Goal: Task Accomplishment & Management: Use online tool/utility

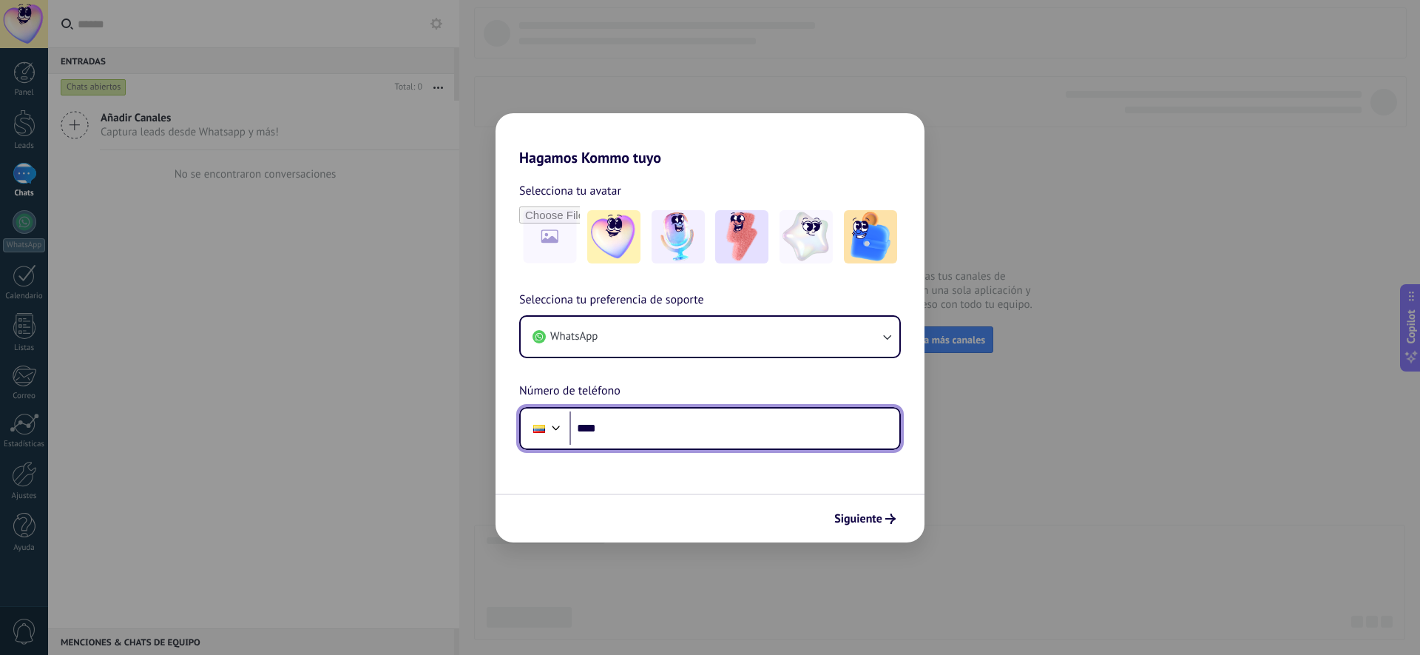
click at [655, 421] on input "****" at bounding box center [734, 428] width 330 height 34
click at [548, 423] on div at bounding box center [556, 426] width 18 height 18
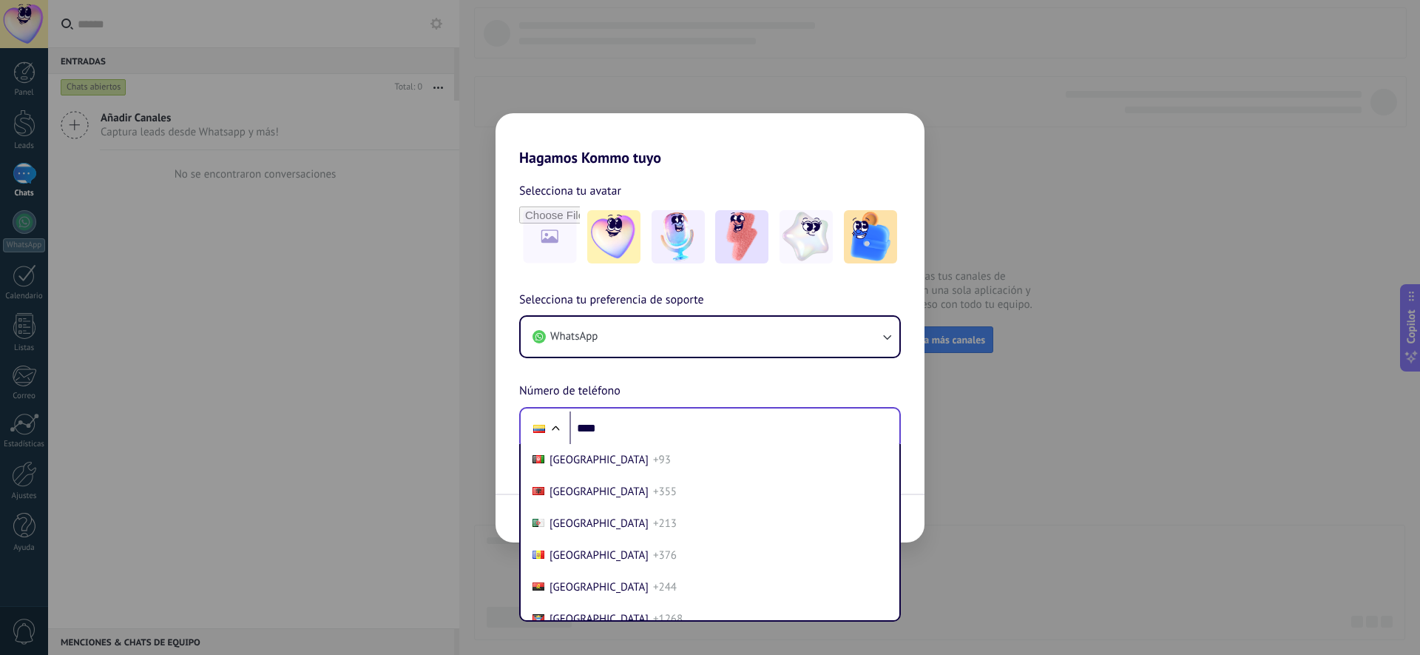
scroll to position [1572, 0]
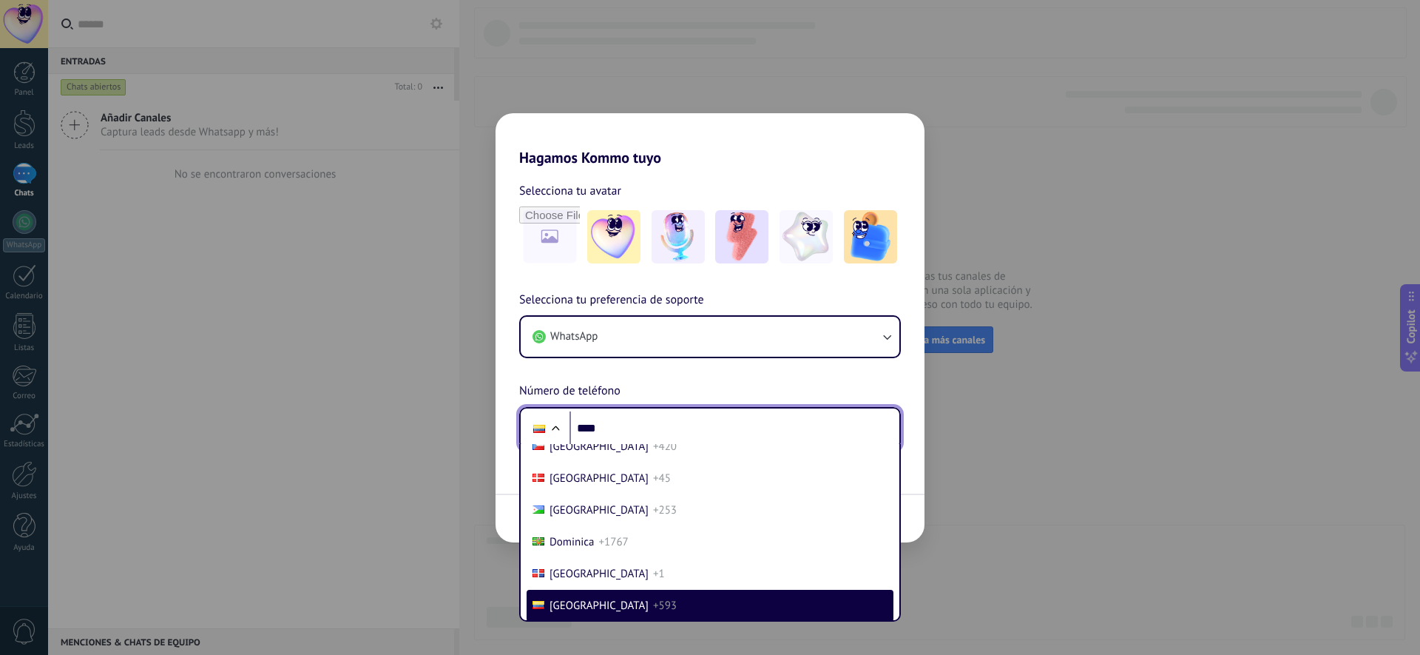
click at [654, 425] on input "****" at bounding box center [734, 428] width 330 height 34
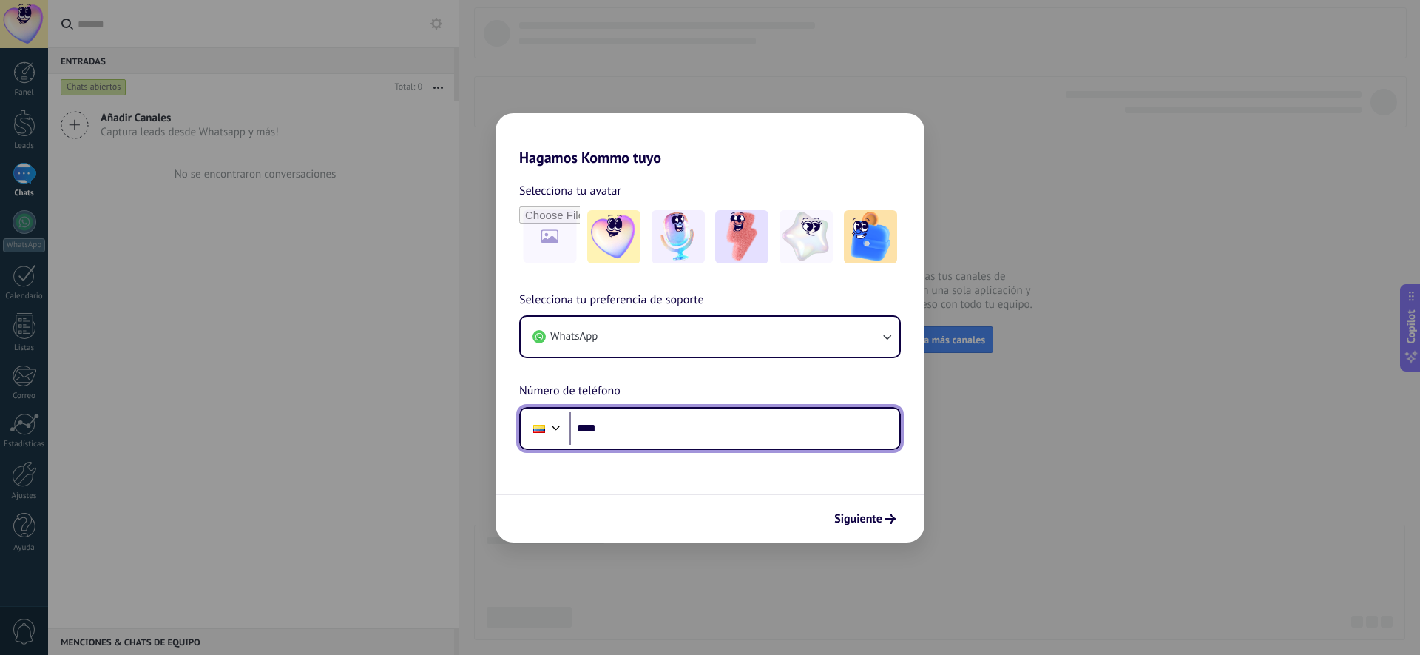
paste input "**********"
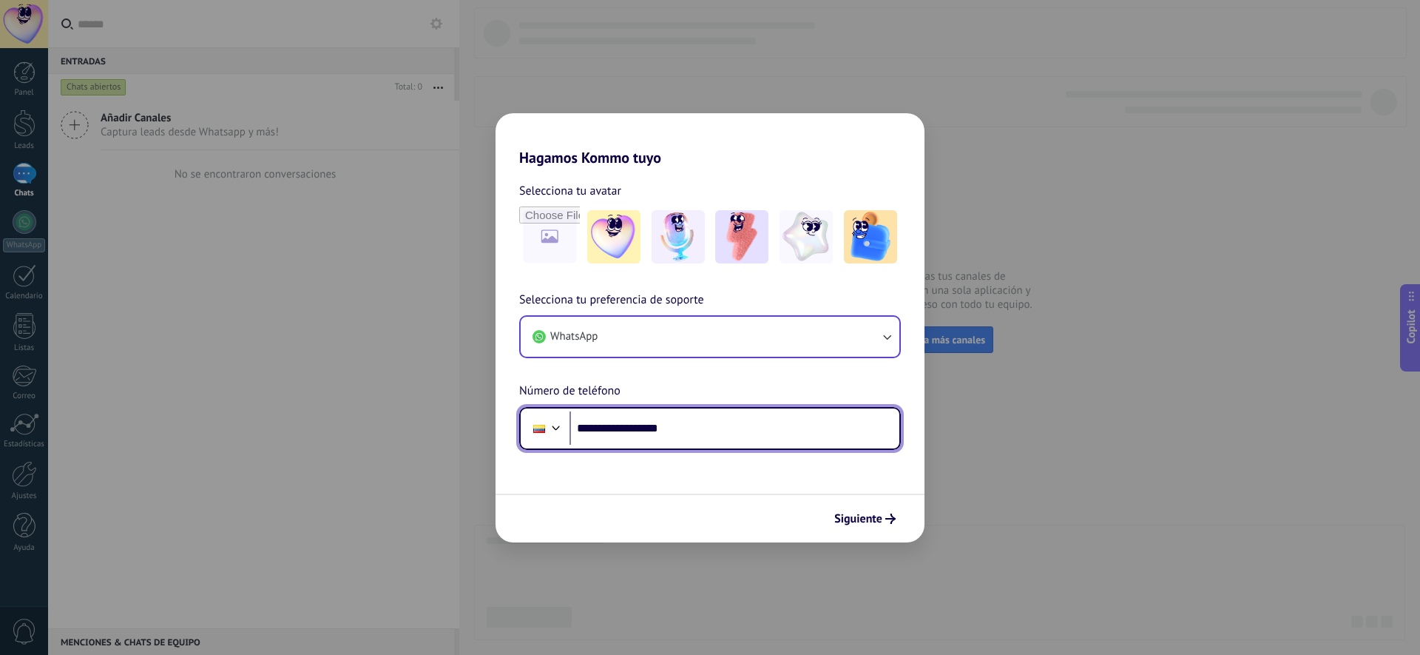
type input "**********"
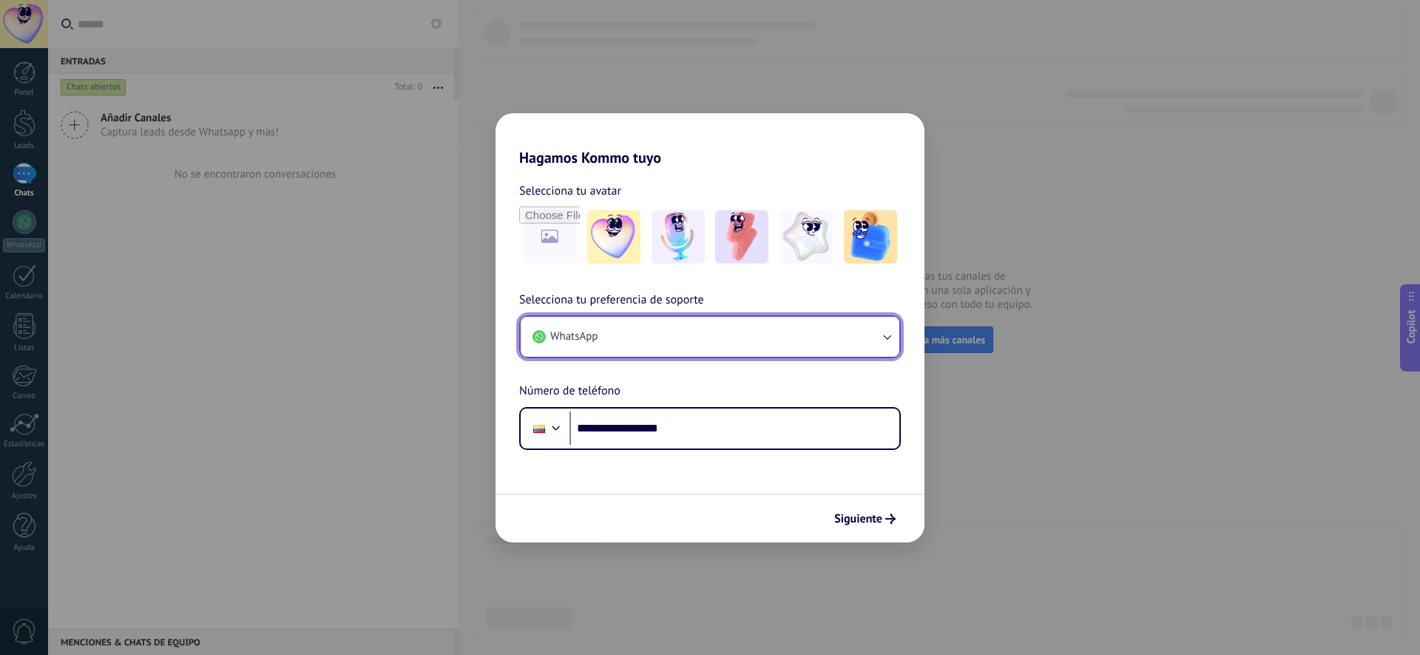
click at [653, 338] on button "WhatsApp" at bounding box center [710, 337] width 379 height 40
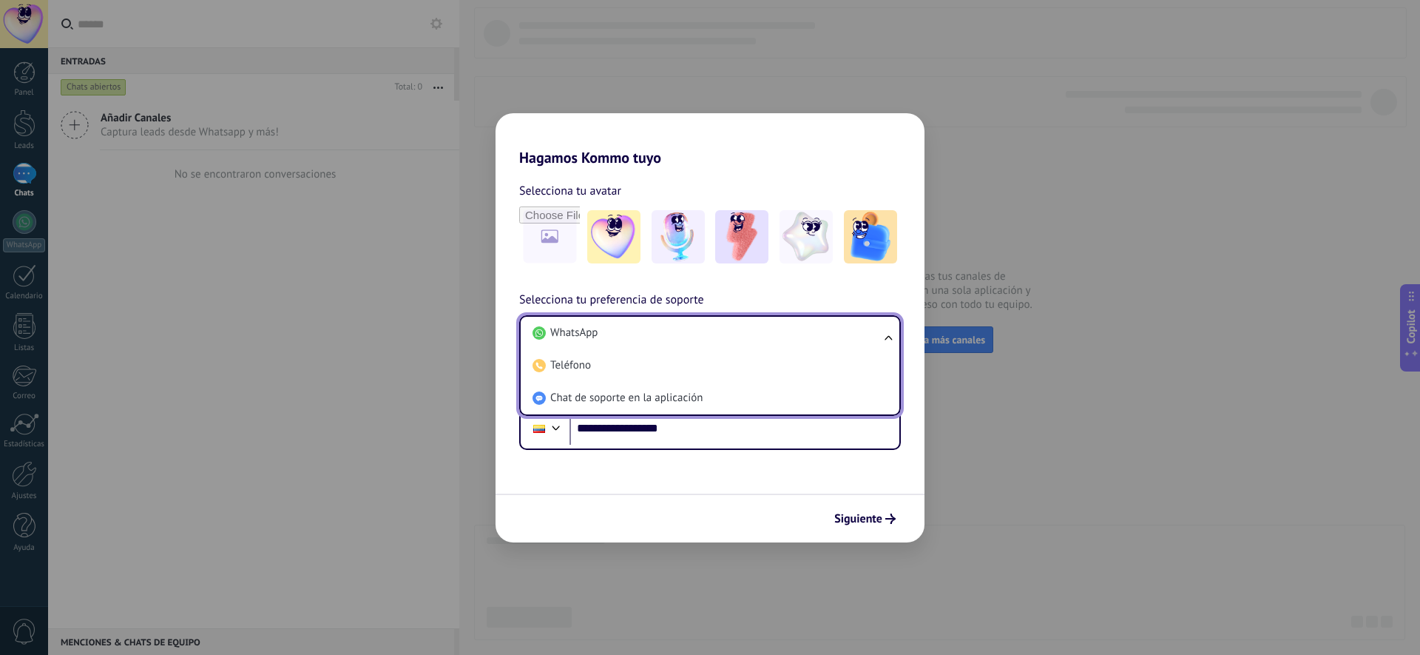
scroll to position [0, 0]
click at [583, 294] on span "Selecciona tu preferencia de soporte" at bounding box center [611, 300] width 185 height 19
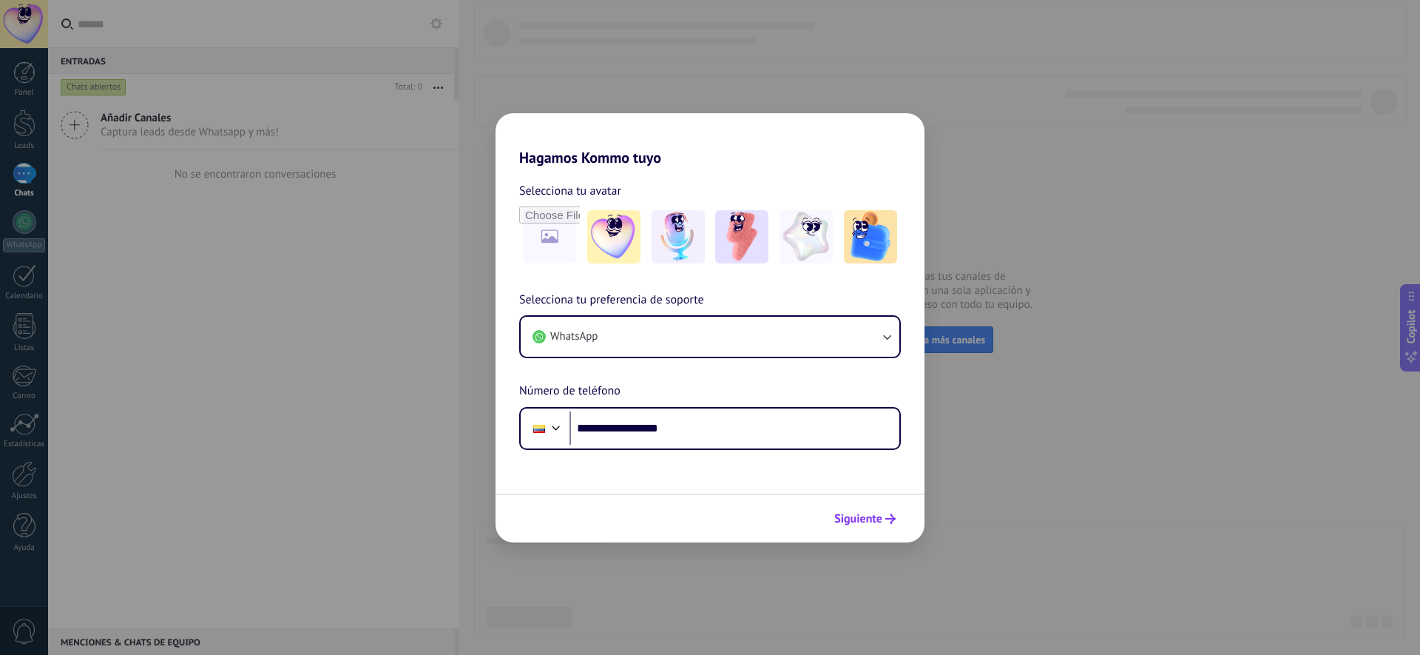
click at [868, 518] on span "Siguiente" at bounding box center [858, 518] width 48 height 10
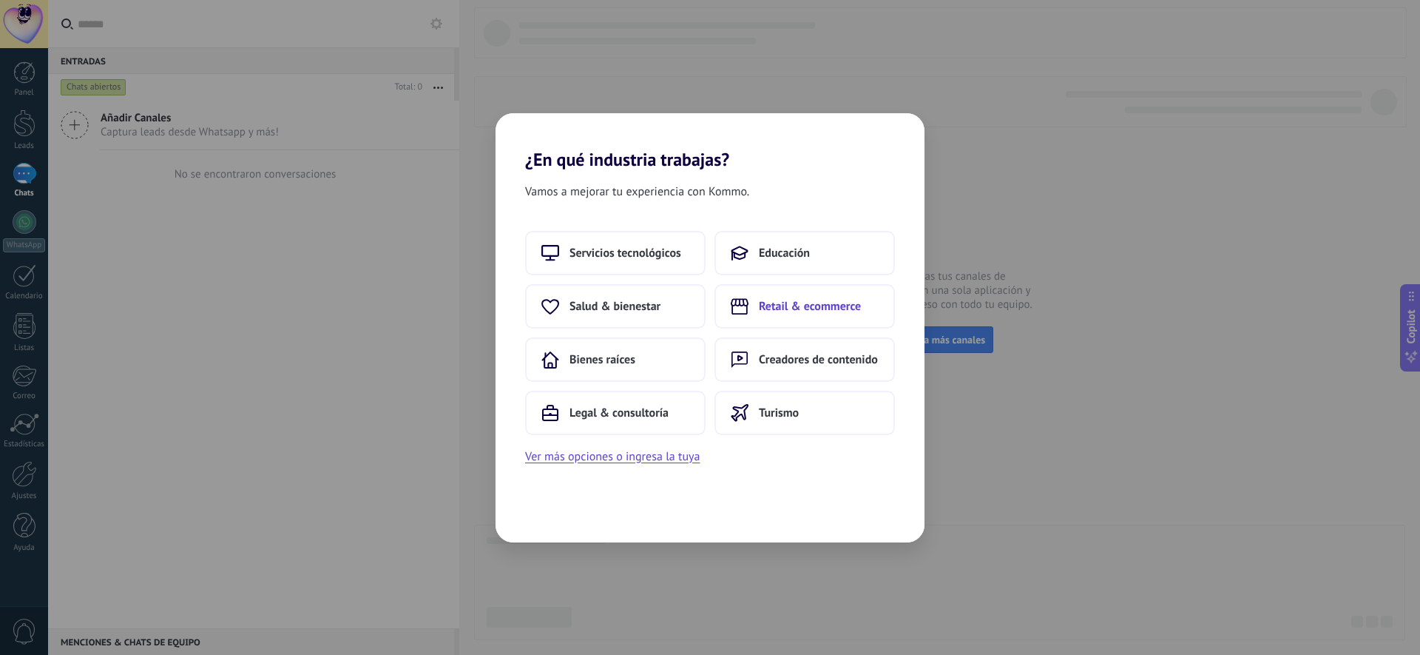
click at [776, 311] on span "Retail & ecommerce" at bounding box center [810, 306] width 102 height 15
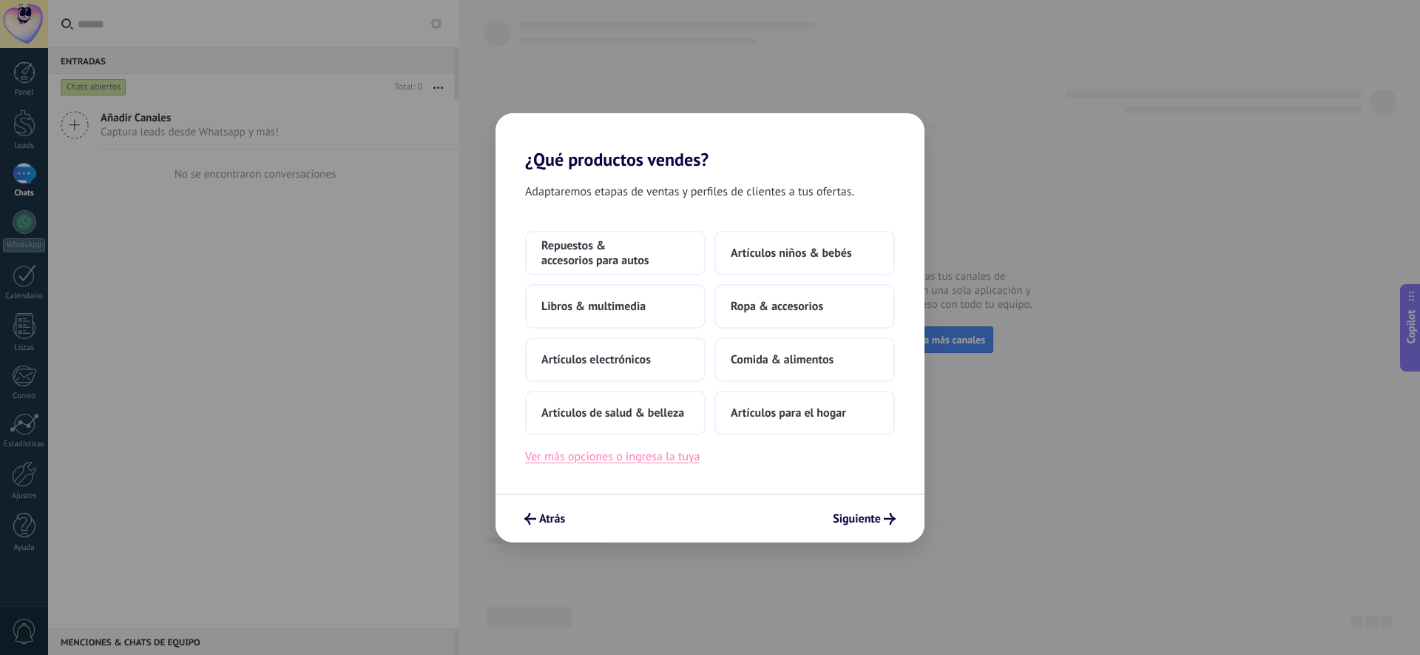
click at [606, 456] on button "Ver más opciones o ingresa la tuya" at bounding box center [612, 456] width 175 height 19
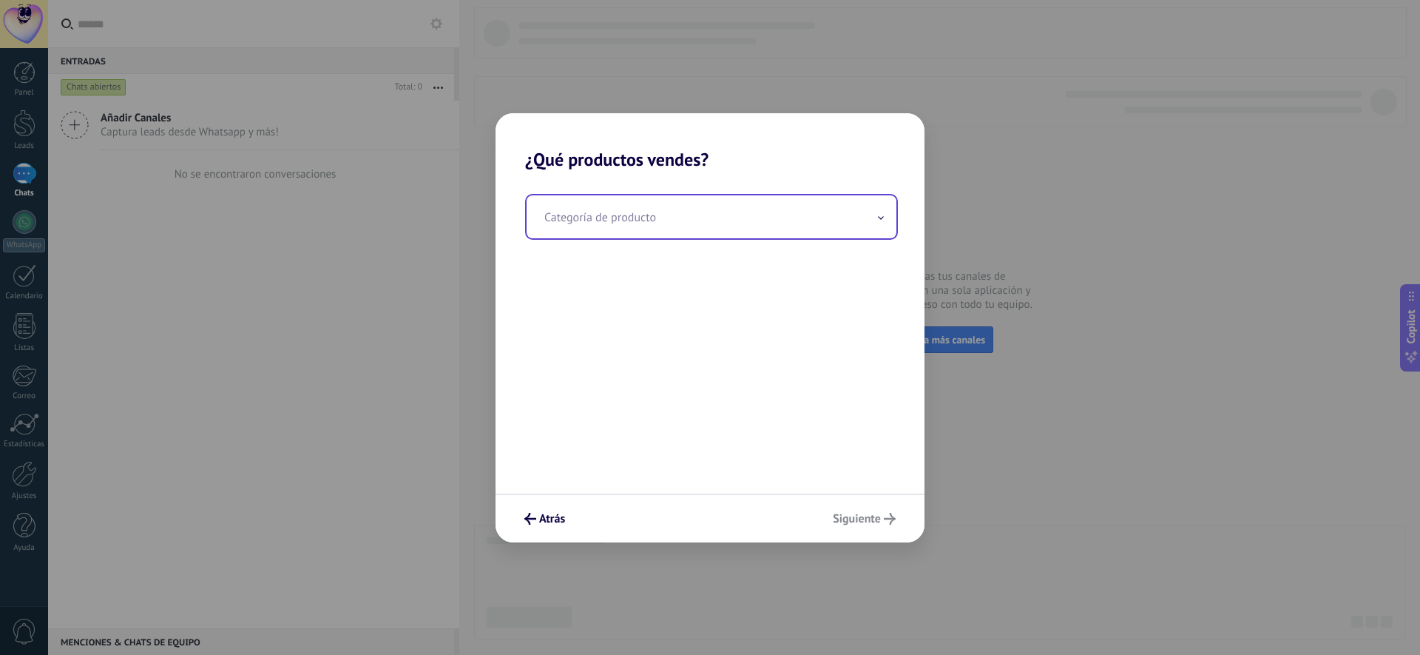
click at [653, 229] on input "text" at bounding box center [712, 216] width 370 height 43
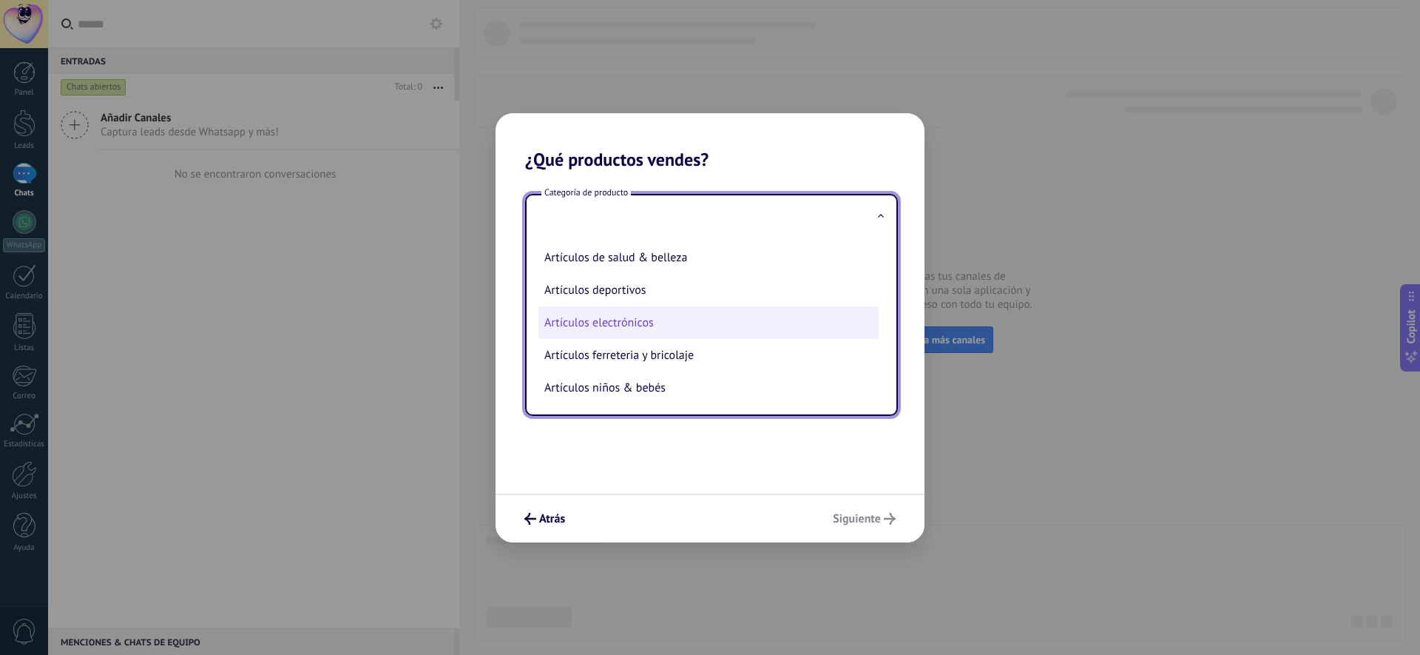
scroll to position [3, 0]
click at [612, 322] on li "Artículos electrónicos" at bounding box center [708, 319] width 340 height 33
type input "**********"
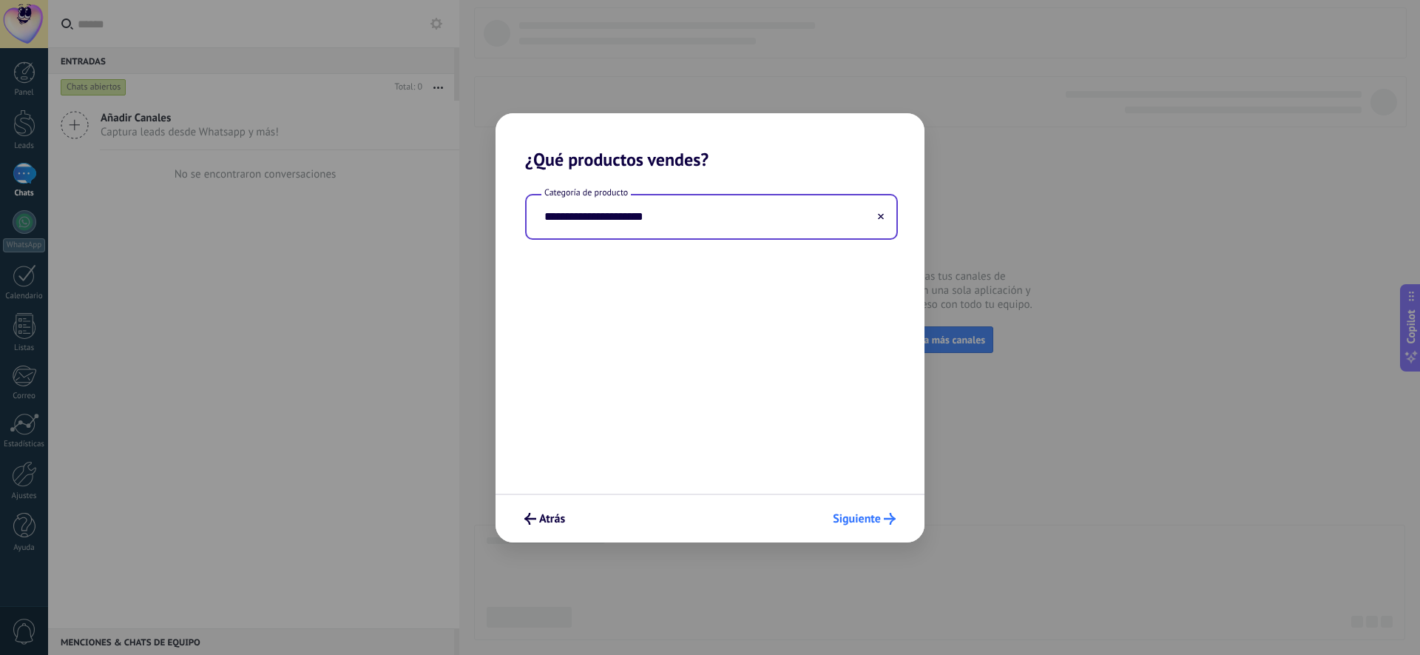
click at [865, 513] on span "Siguiente" at bounding box center [857, 518] width 48 height 10
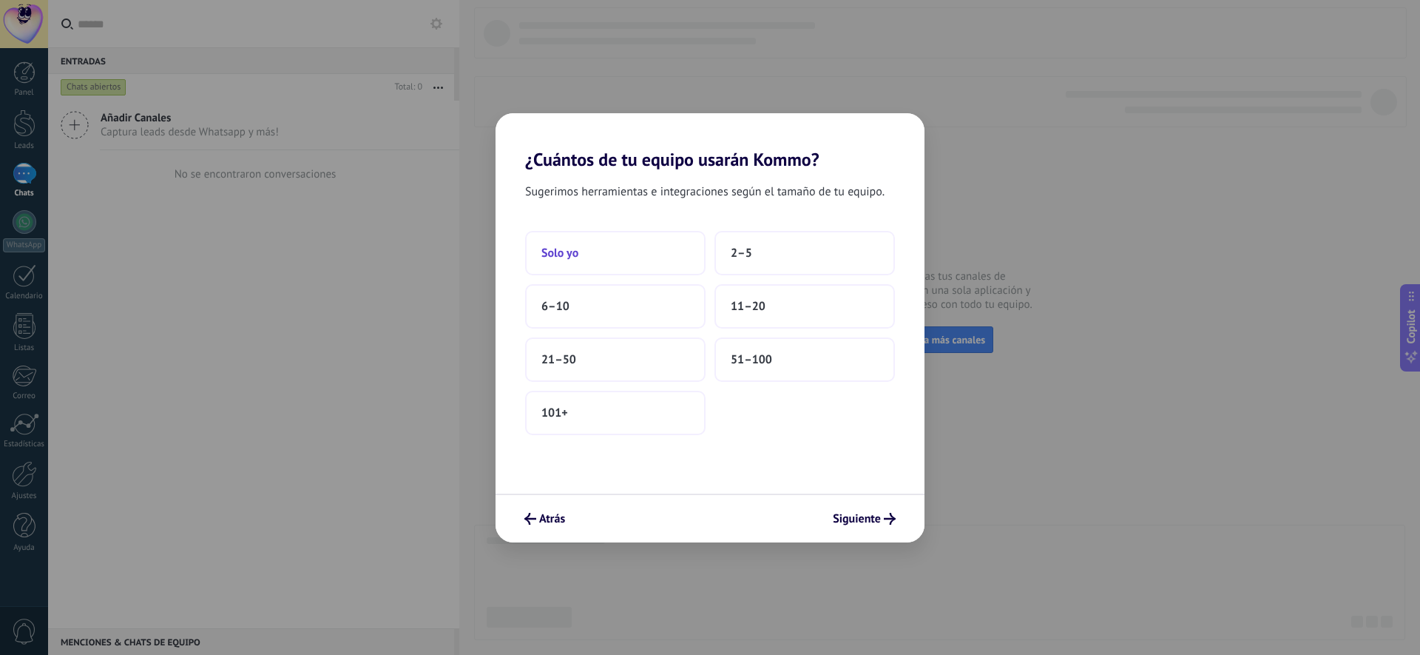
click at [600, 254] on button "Solo yo" at bounding box center [615, 253] width 180 height 44
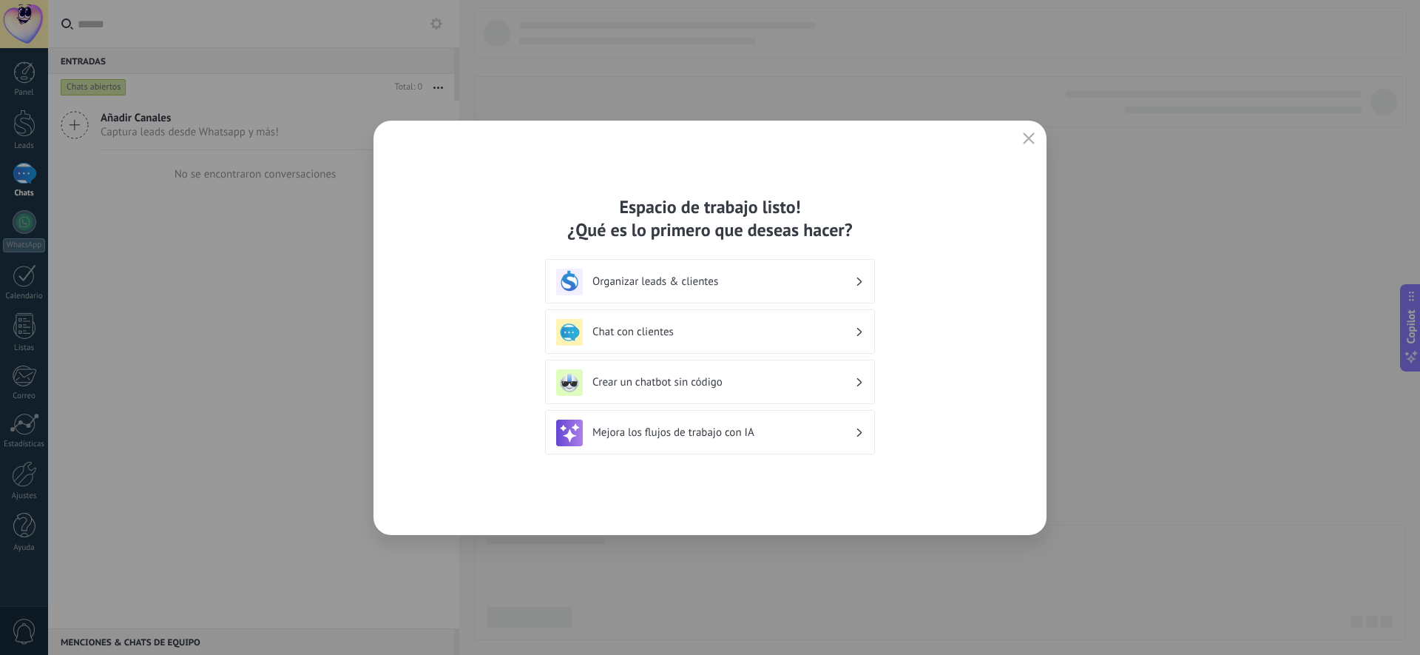
click at [696, 281] on h3 "Organizar leads & clientes" at bounding box center [723, 281] width 263 height 14
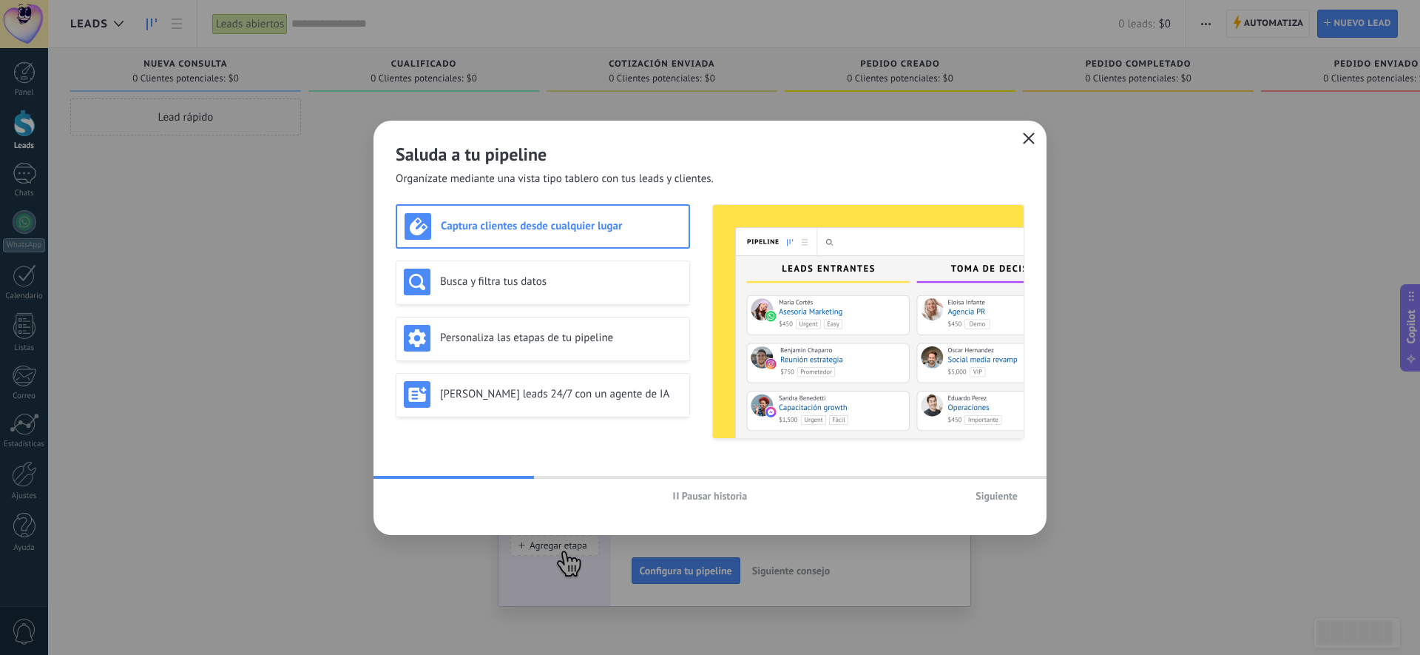
click at [1030, 143] on span "button" at bounding box center [1029, 138] width 12 height 13
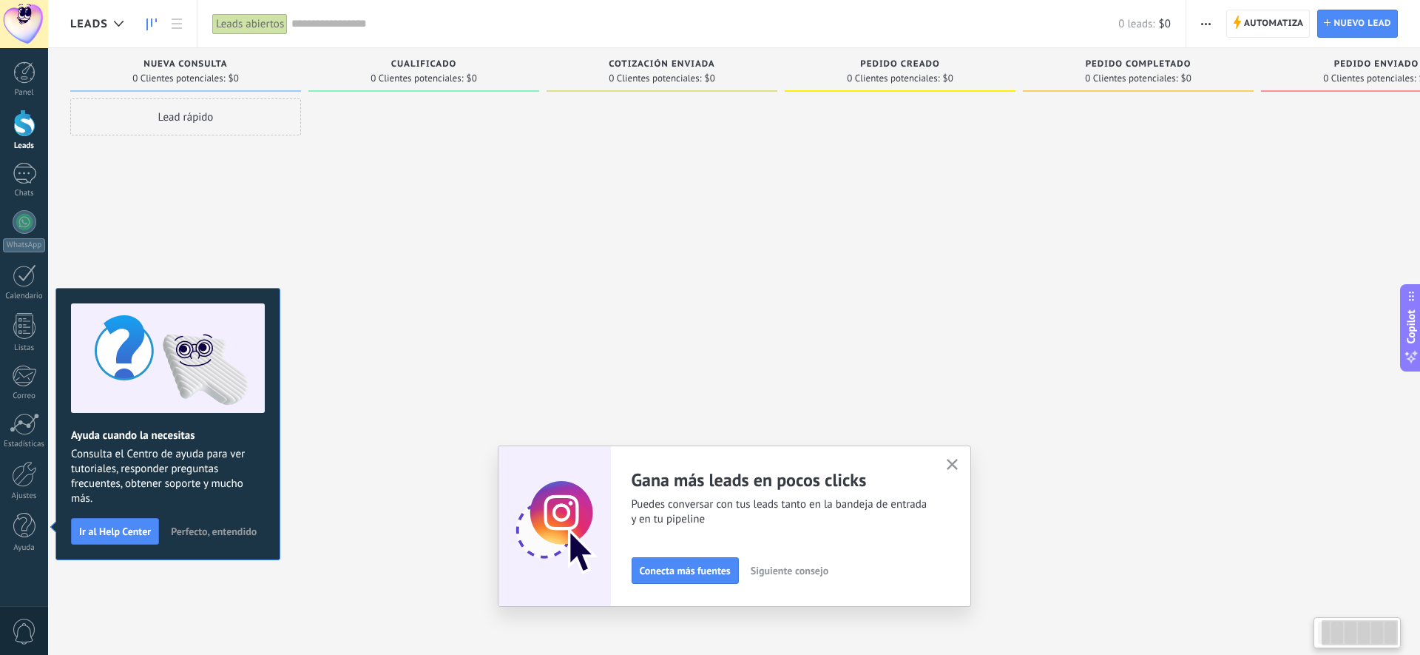
scroll to position [0, 94]
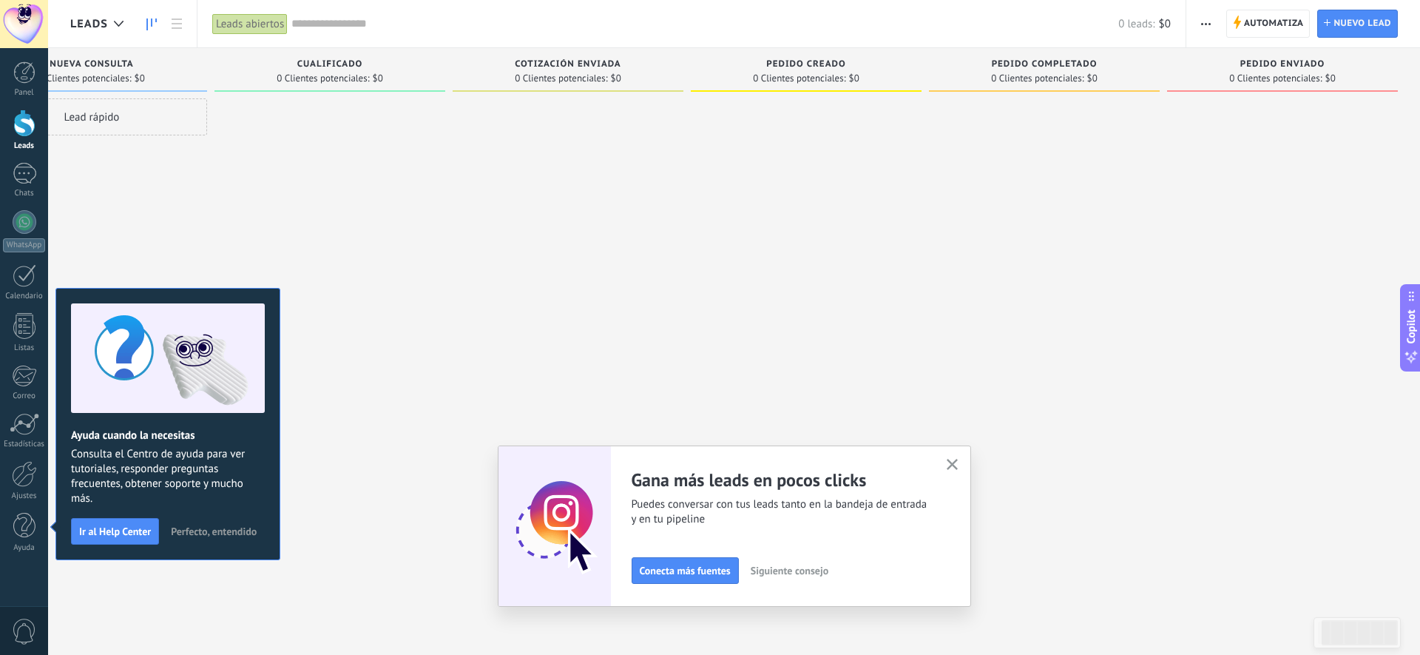
drag, startPoint x: 958, startPoint y: 463, endPoint x: 948, endPoint y: 462, distance: 9.6
click at [958, 462] on button "button" at bounding box center [952, 465] width 18 height 20
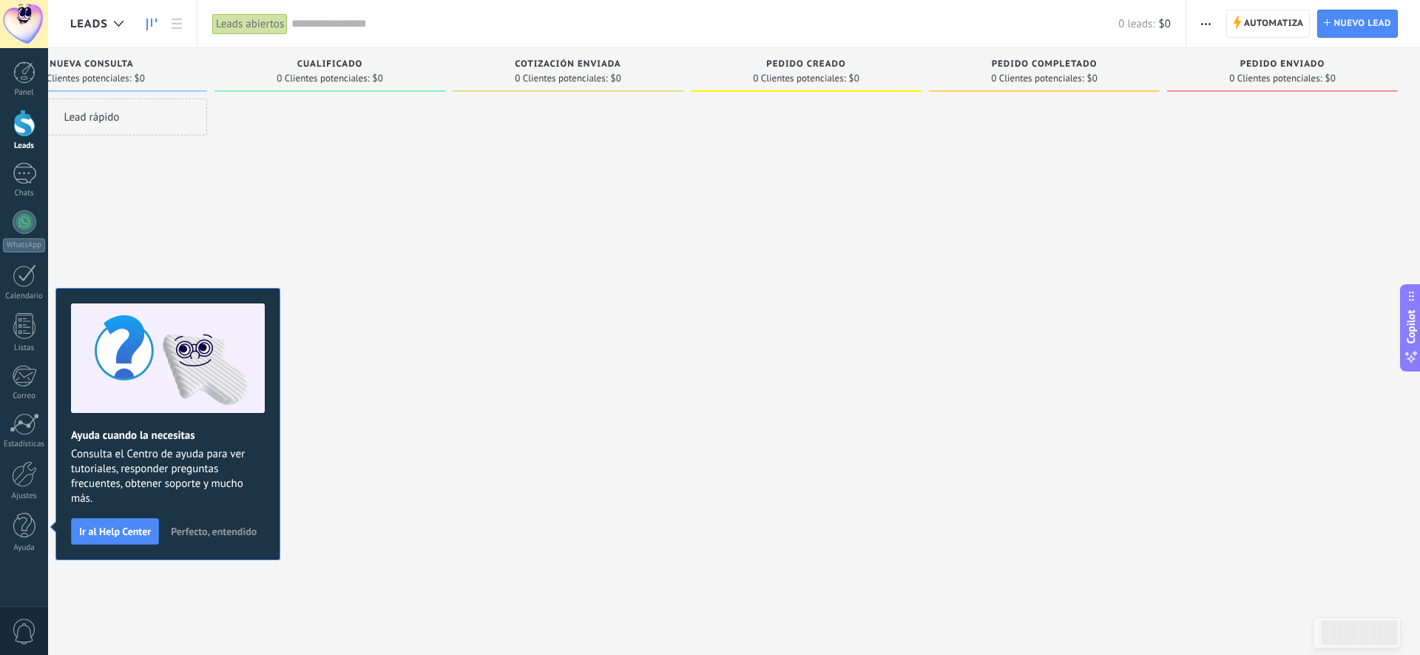
scroll to position [0, 0]
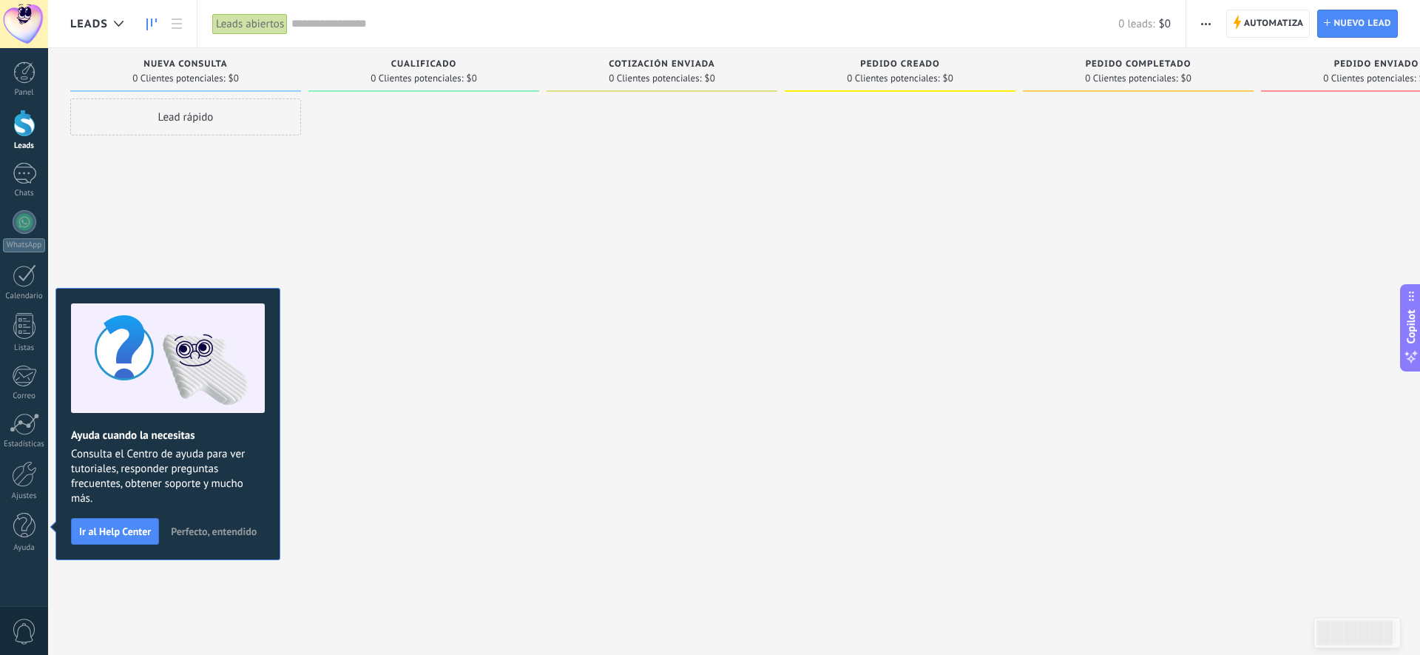
click at [214, 537] on button "Perfecto, entendido" at bounding box center [213, 531] width 99 height 22
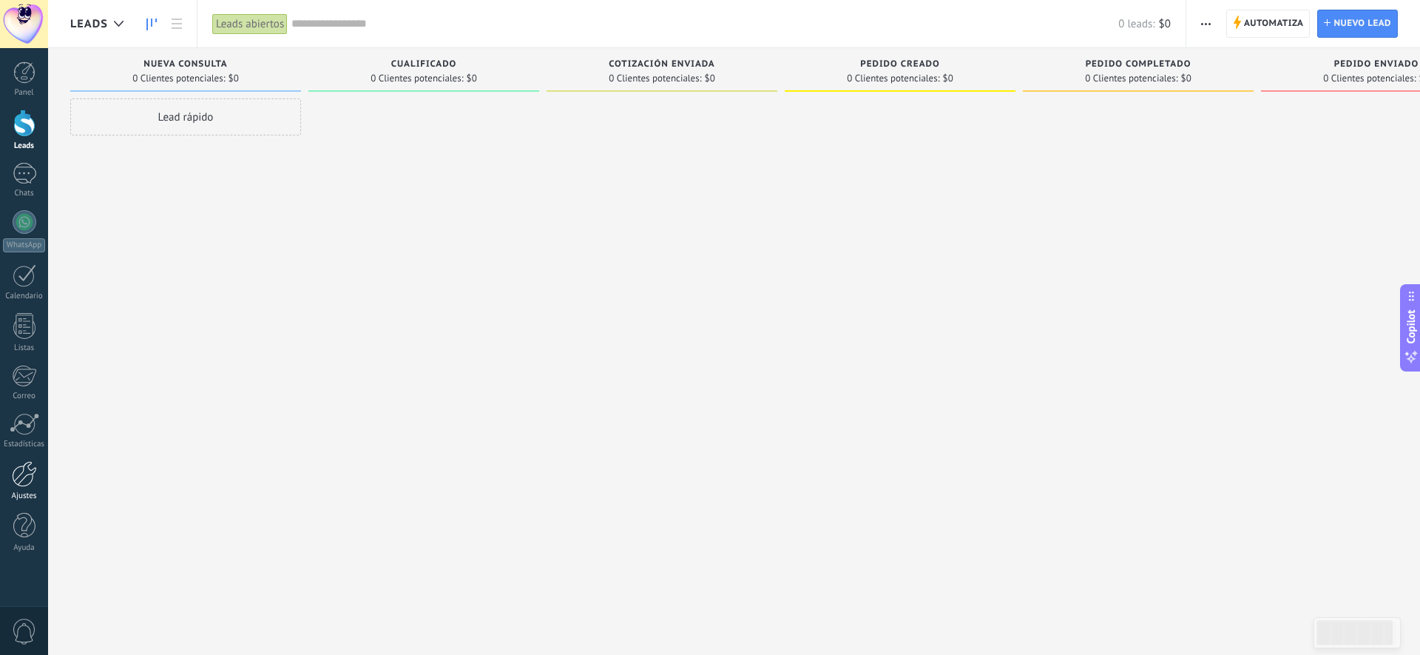
click at [28, 481] on div at bounding box center [24, 474] width 25 height 26
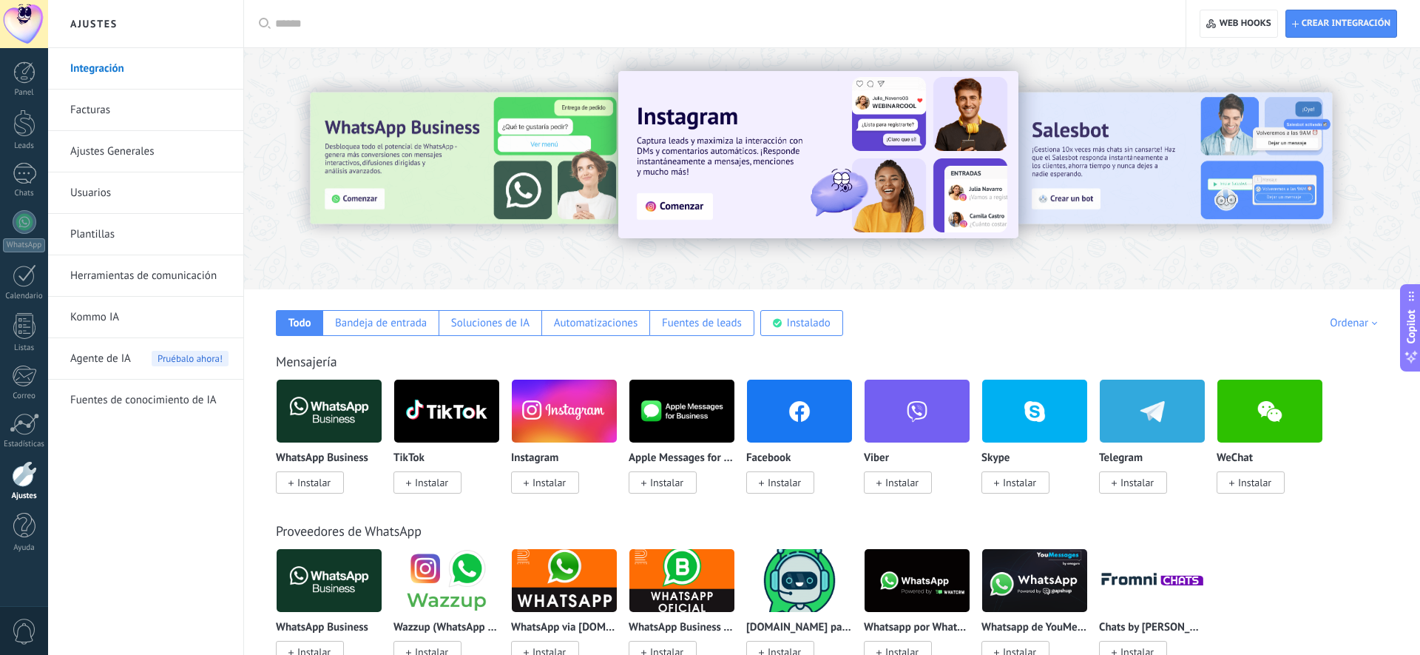
click at [311, 487] on span "Instalar" at bounding box center [313, 482] width 33 height 13
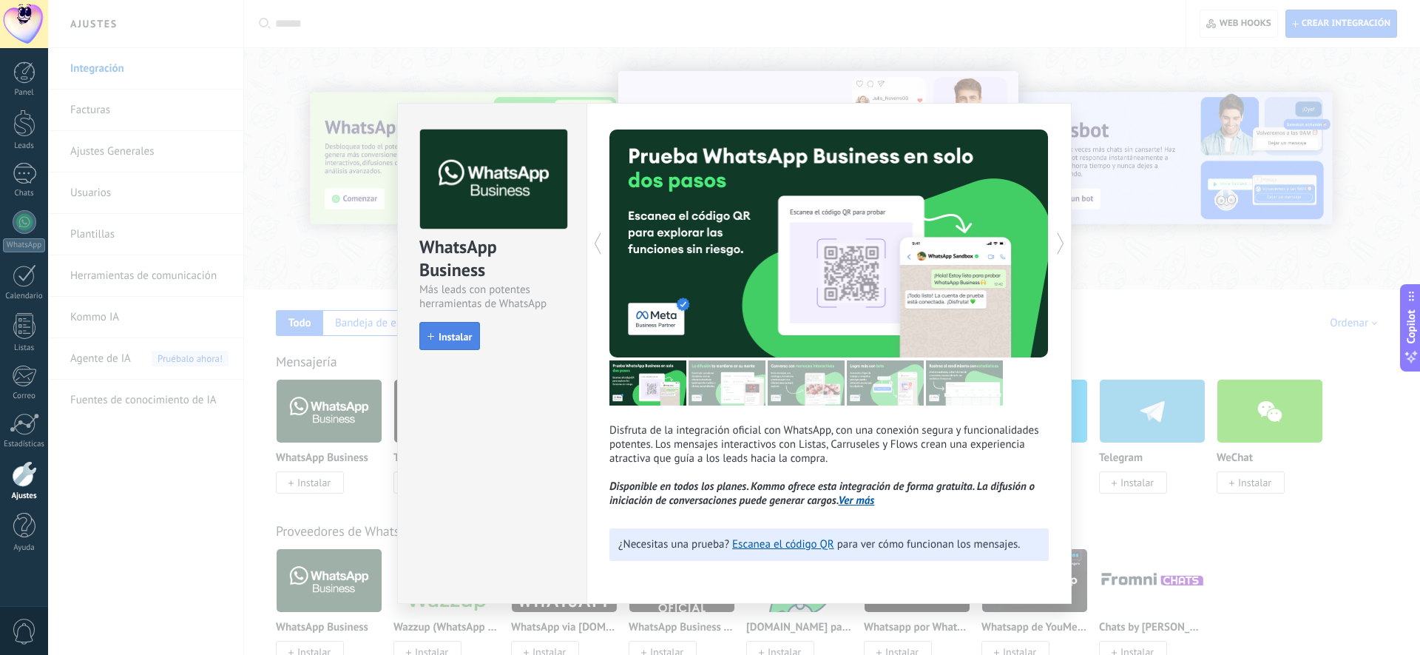
click at [459, 345] on button "Instalar" at bounding box center [449, 336] width 61 height 28
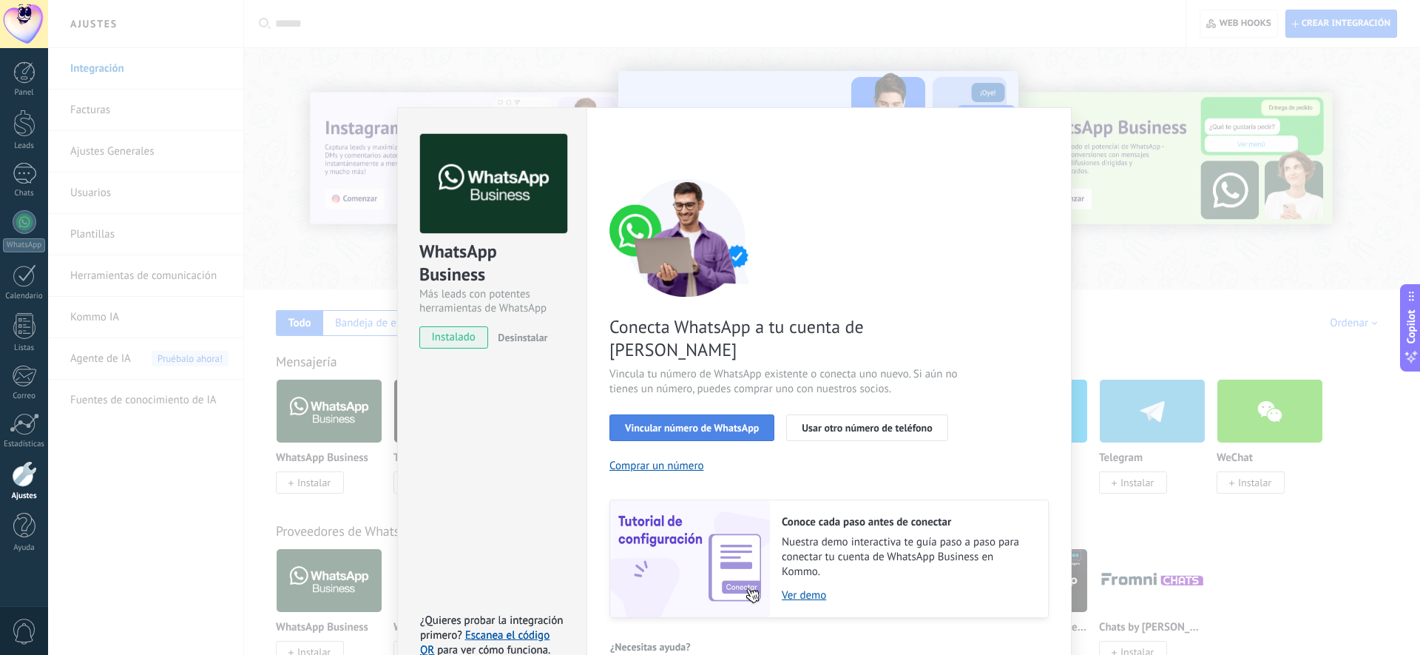
click at [671, 414] on button "Vincular número de WhatsApp" at bounding box center [691, 427] width 165 height 27
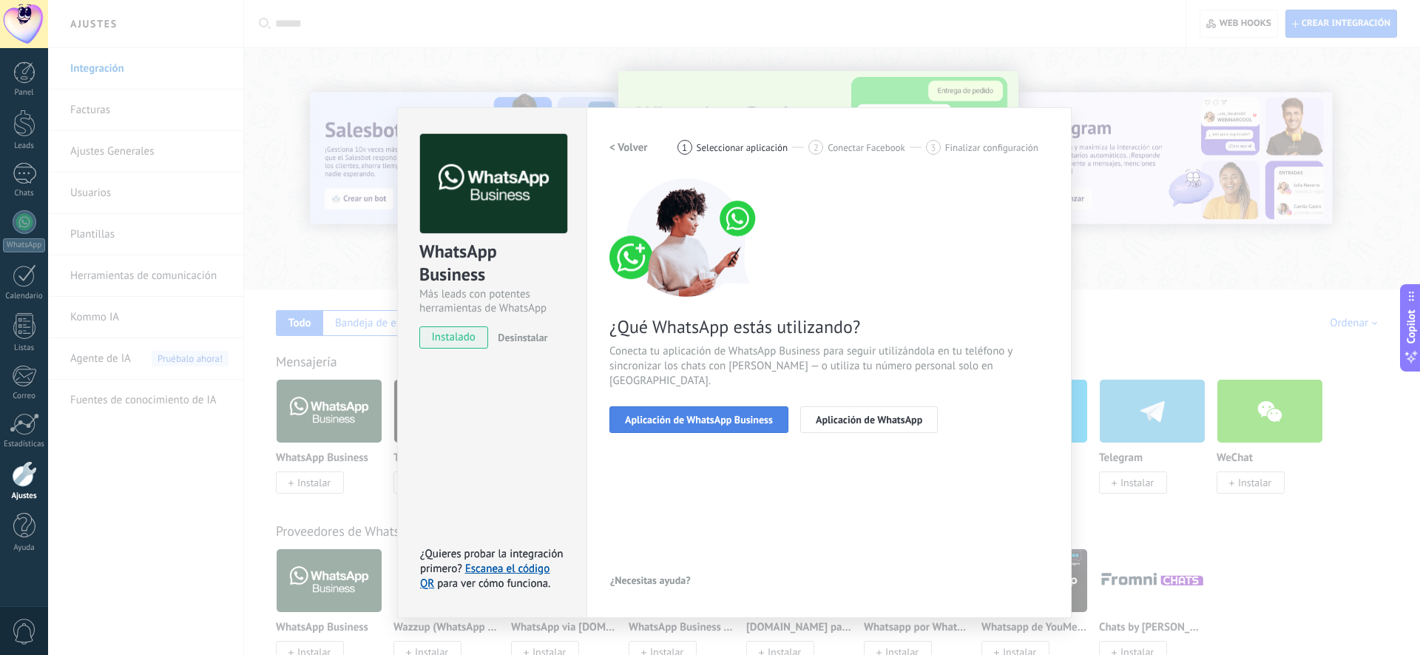
click at [734, 414] on span "Aplicación de WhatsApp Business" at bounding box center [699, 419] width 148 height 10
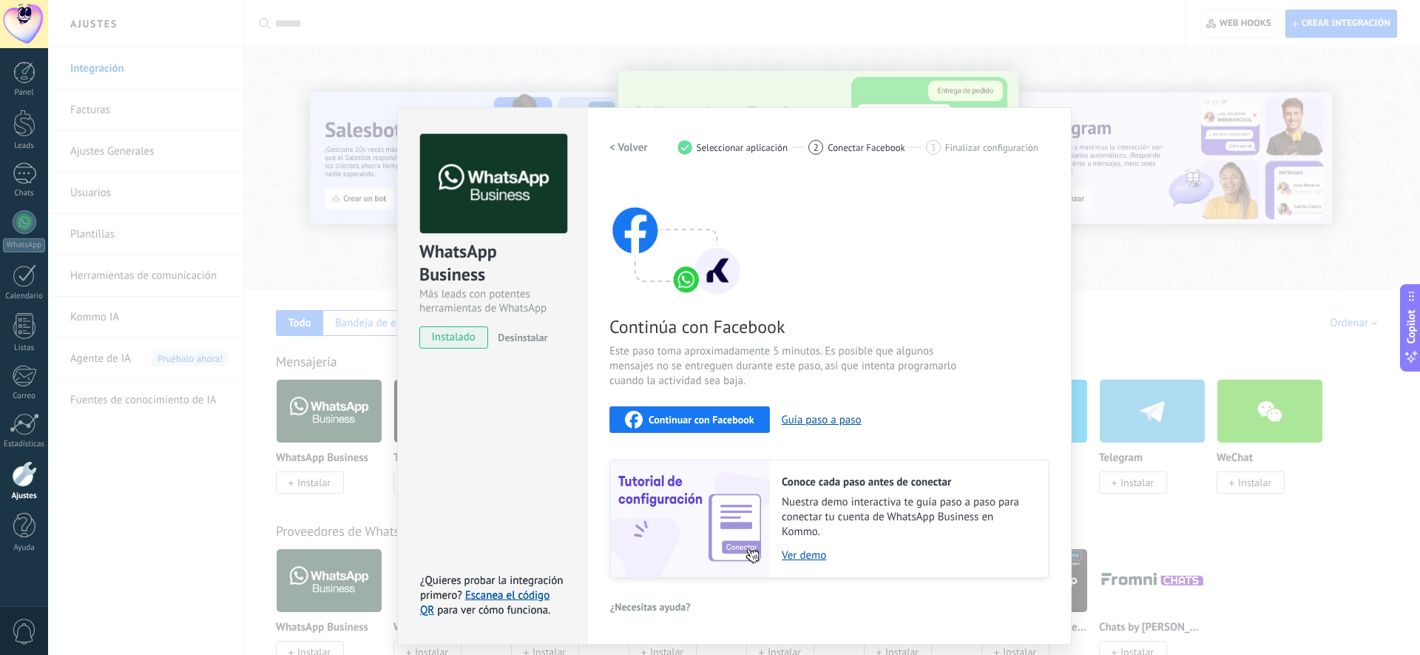
click at [691, 414] on span "Continuar con Facebook" at bounding box center [702, 419] width 106 height 10
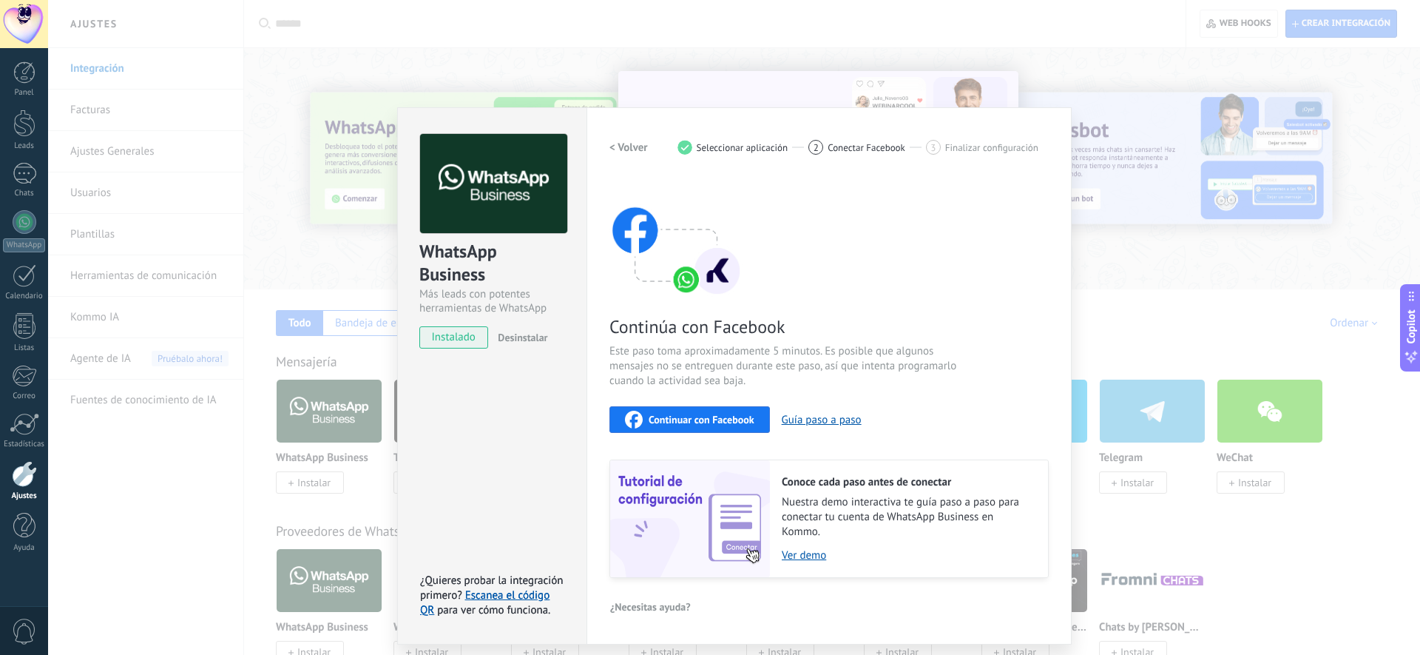
click at [547, 81] on div "WhatsApp Business Más leads con potentes herramientas de WhatsApp instalado Des…" at bounding box center [734, 327] width 1372 height 655
